Goal: Information Seeking & Learning: Find specific fact

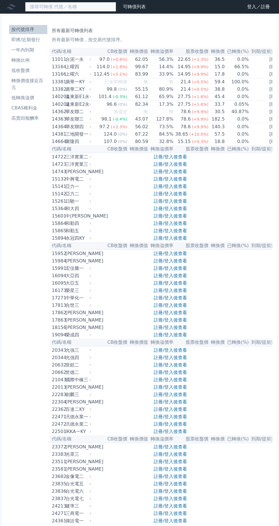
click at [90, 8] on input at bounding box center [70, 7] width 91 height 10
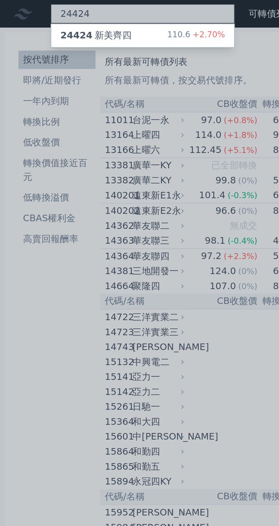
type input "24424"
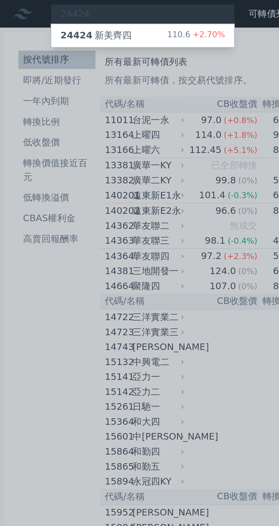
click at [91, 15] on div "110.6 +2.70%" at bounding box center [97, 17] width 28 height 7
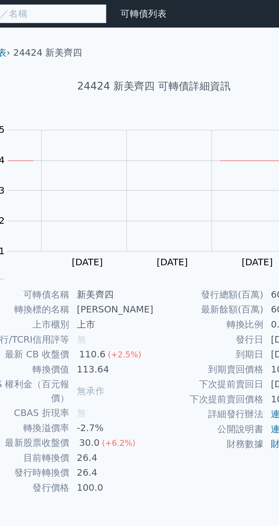
click at [106, 6] on input at bounding box center [70, 7] width 91 height 10
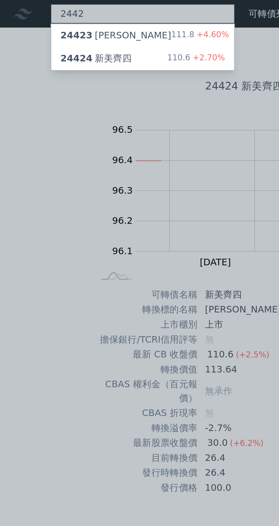
type input "2442"
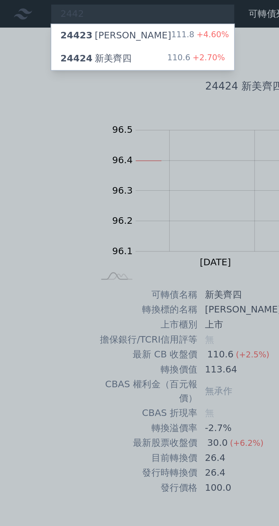
click at [88, 20] on div "111.8 +4.60%" at bounding box center [99, 17] width 28 height 7
